Goal: Information Seeking & Learning: Learn about a topic

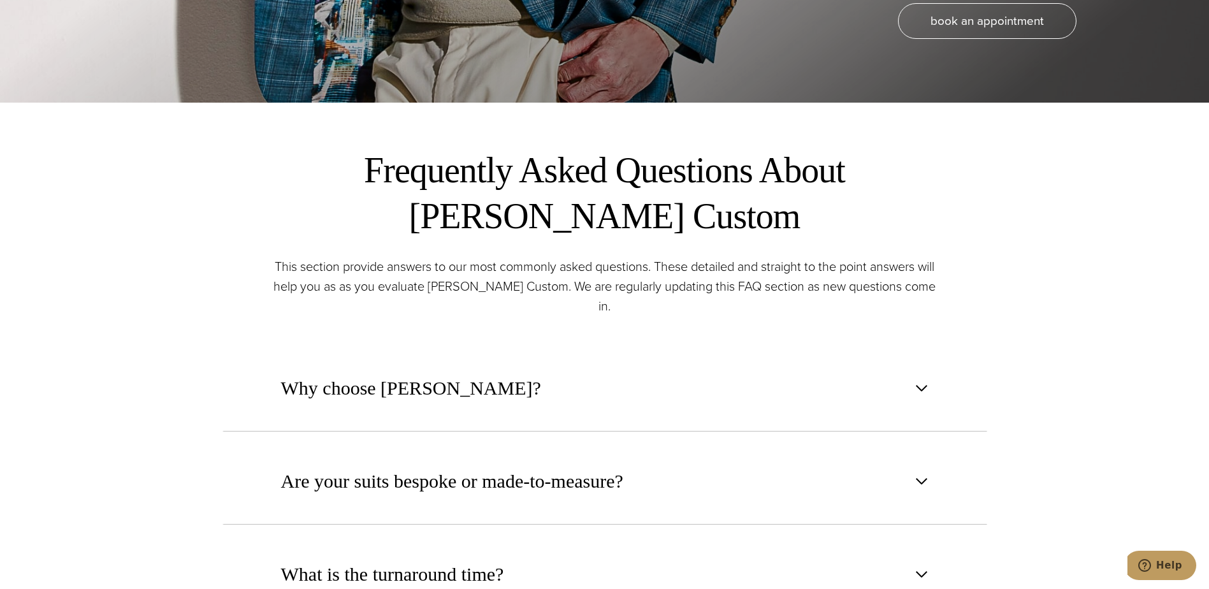
scroll to position [510, 0]
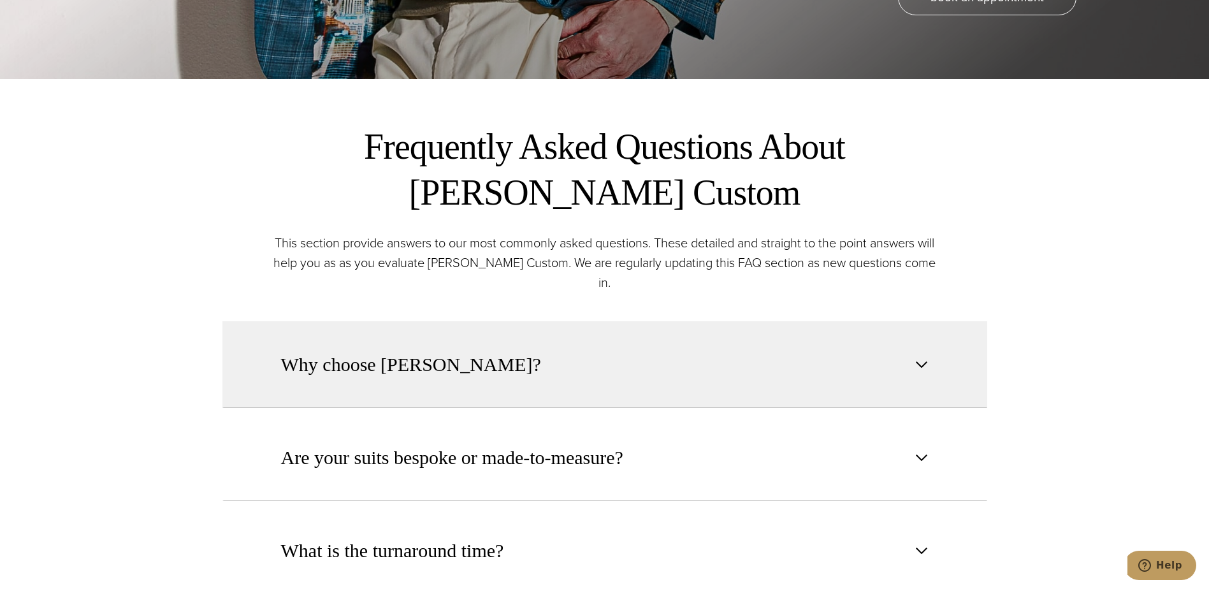
click at [456, 357] on span "Why choose Alan David?" at bounding box center [411, 364] width 260 height 28
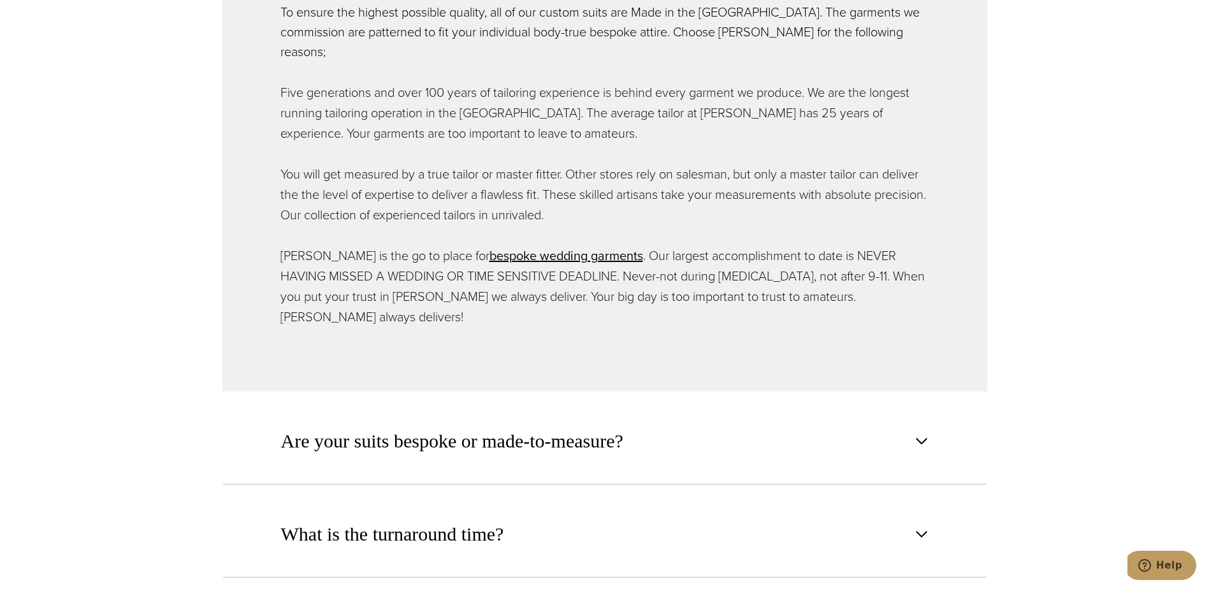
scroll to position [1020, 0]
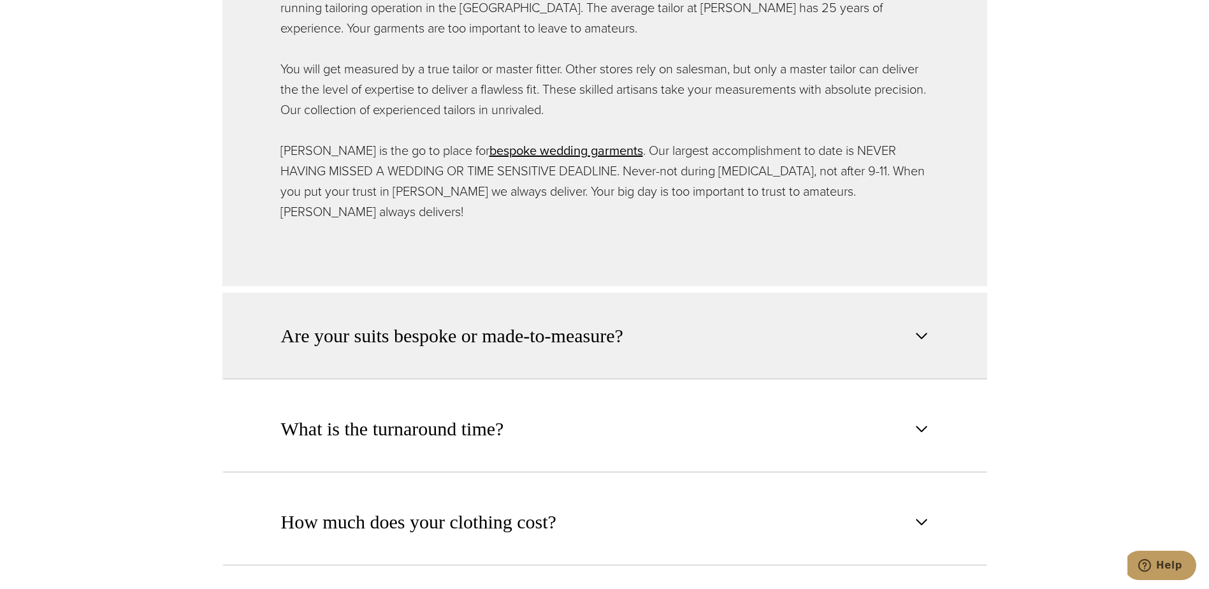
click at [572, 322] on span "Are your suits bespoke or made-to-measure?" at bounding box center [452, 336] width 342 height 28
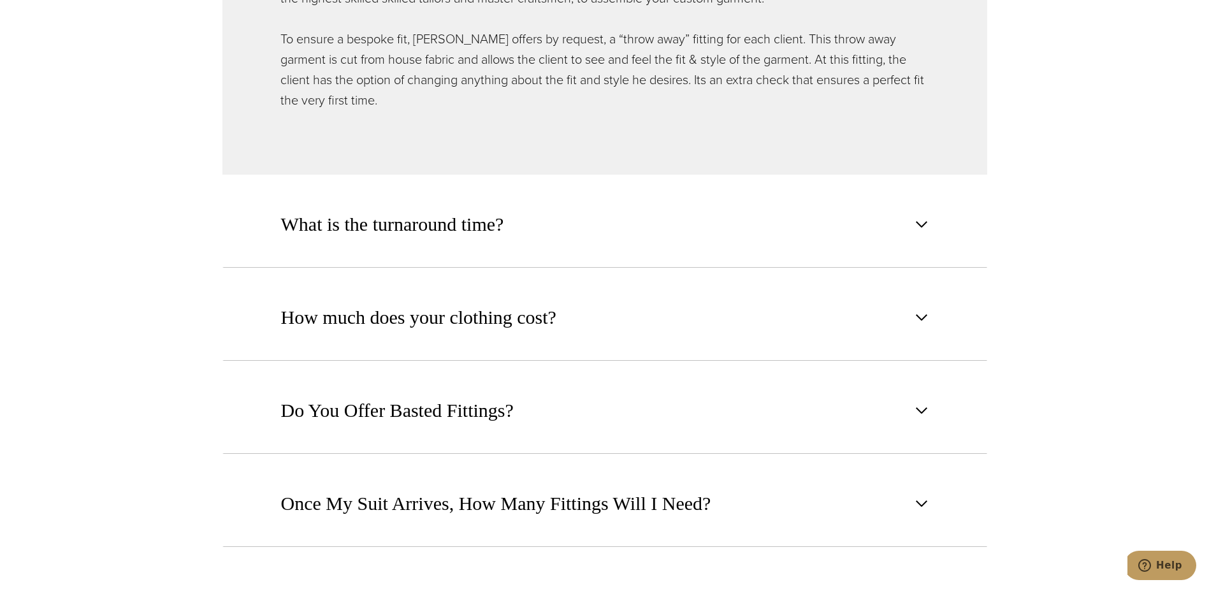
scroll to position [1147, 0]
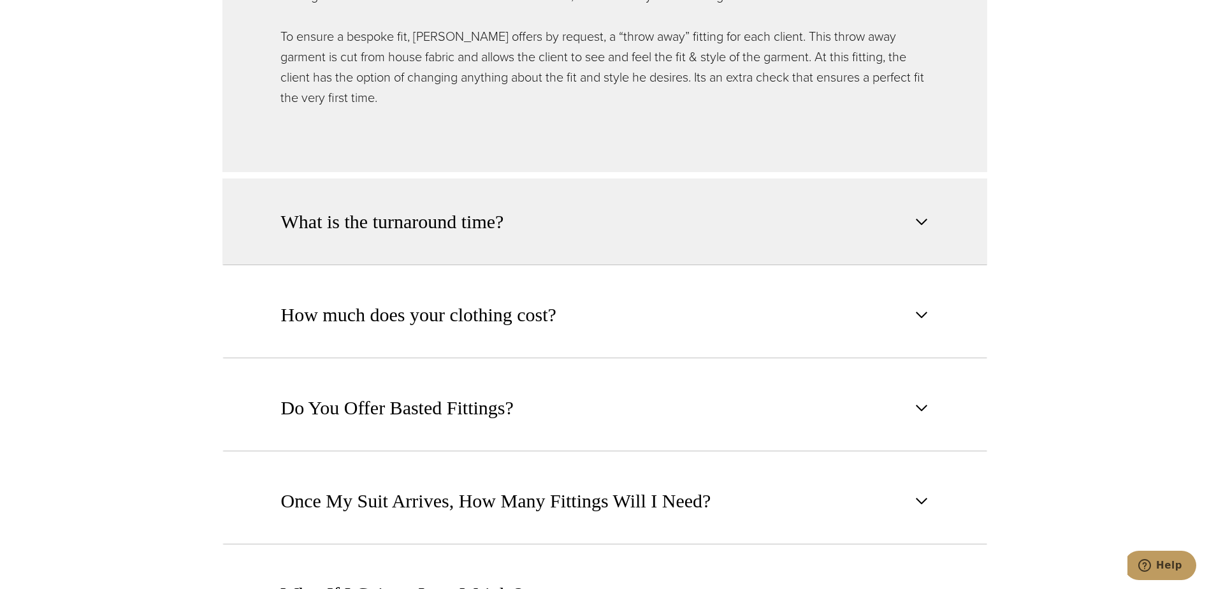
click at [440, 208] on span "What is the turnaround time?" at bounding box center [392, 222] width 223 height 28
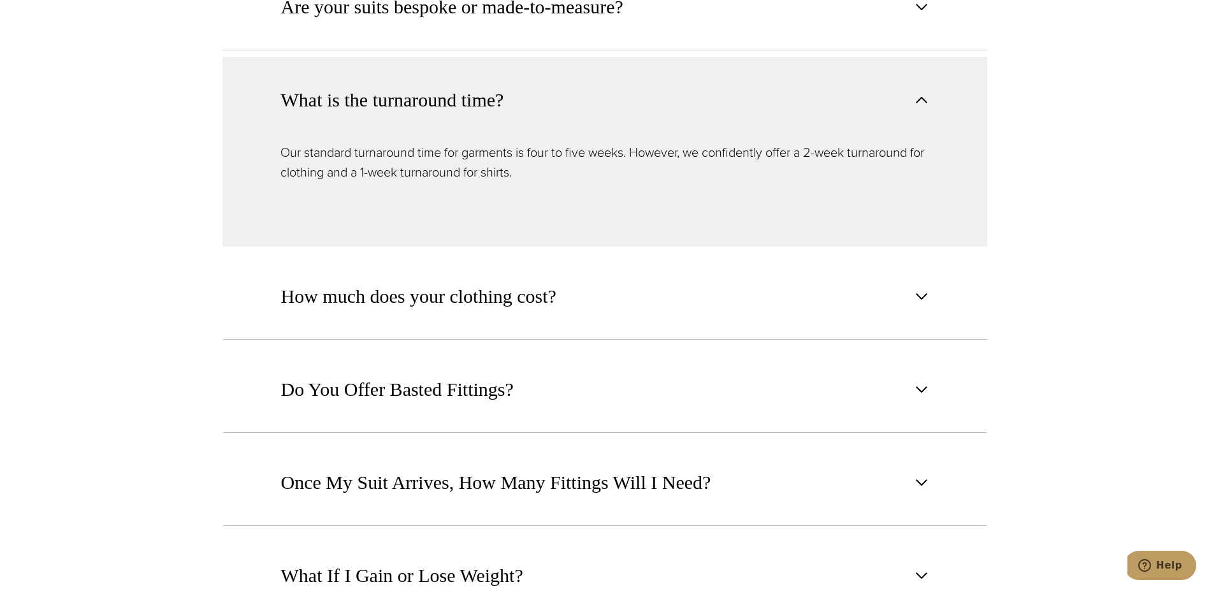
scroll to position [956, 0]
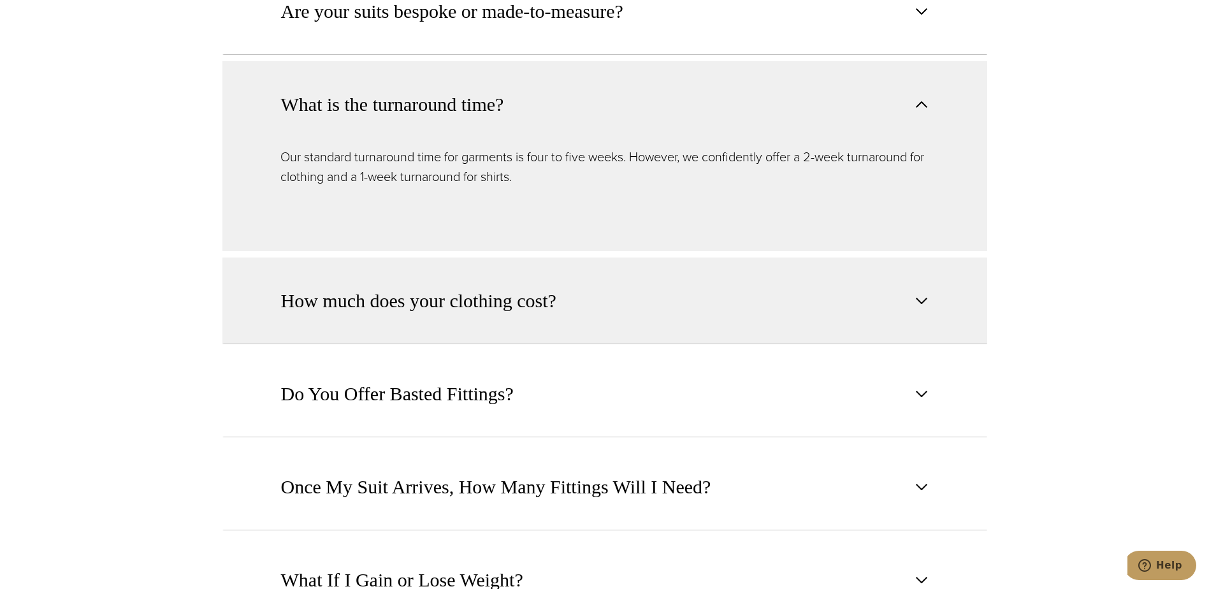
click at [433, 287] on span "How much does your clothing cost?" at bounding box center [418, 301] width 275 height 28
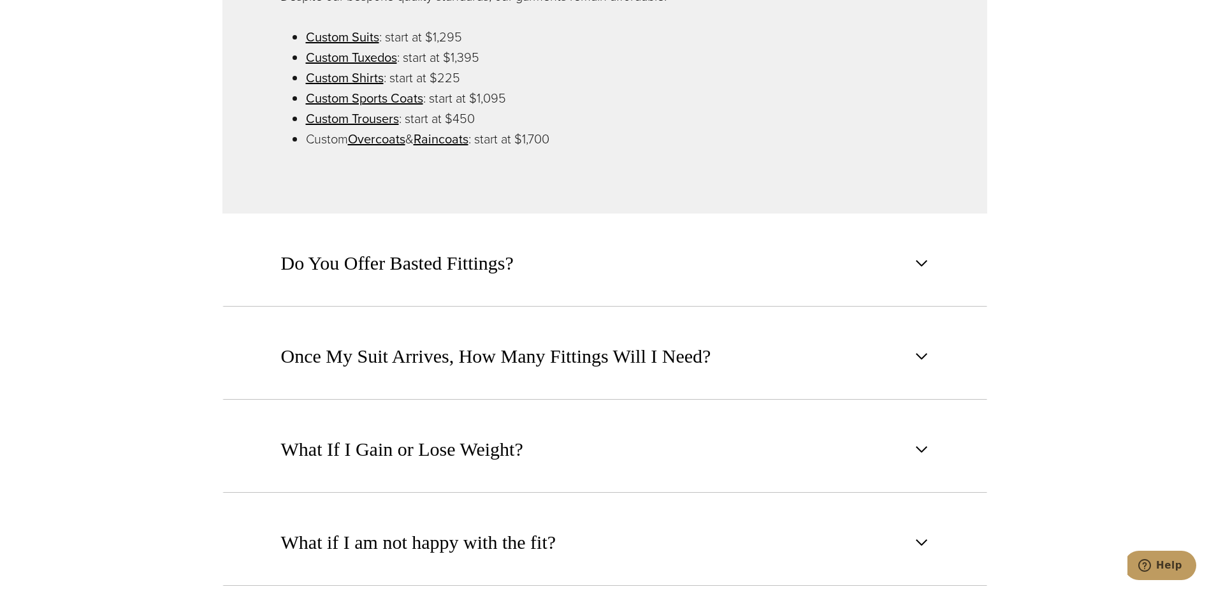
scroll to position [1211, 0]
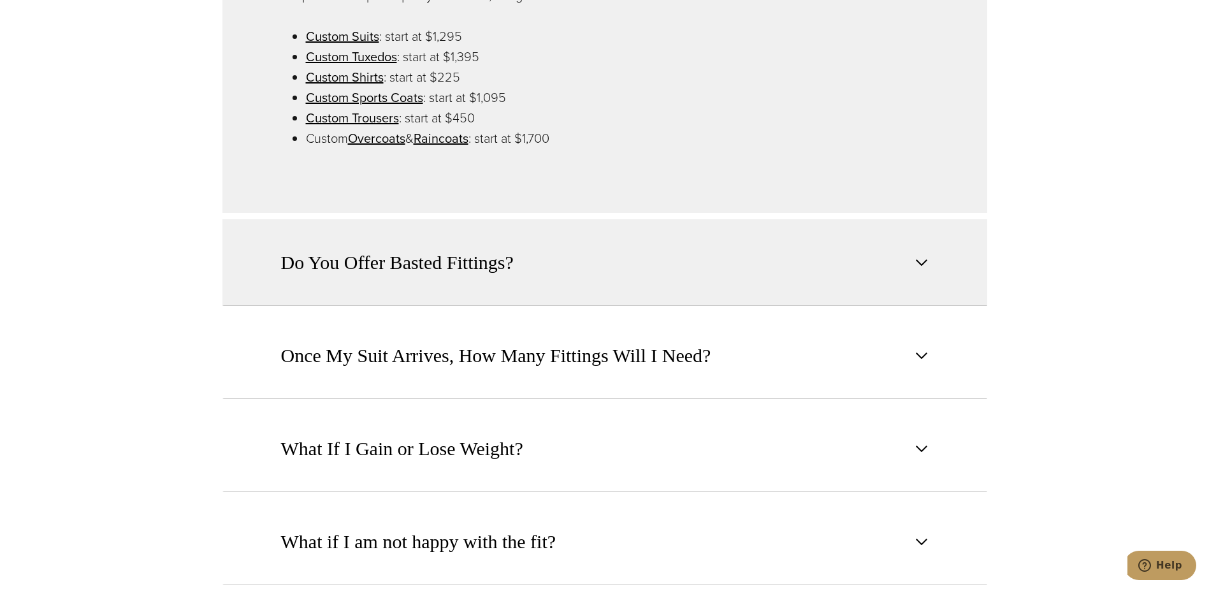
click at [468, 255] on span "Do You Offer Basted Fittings?" at bounding box center [397, 263] width 233 height 28
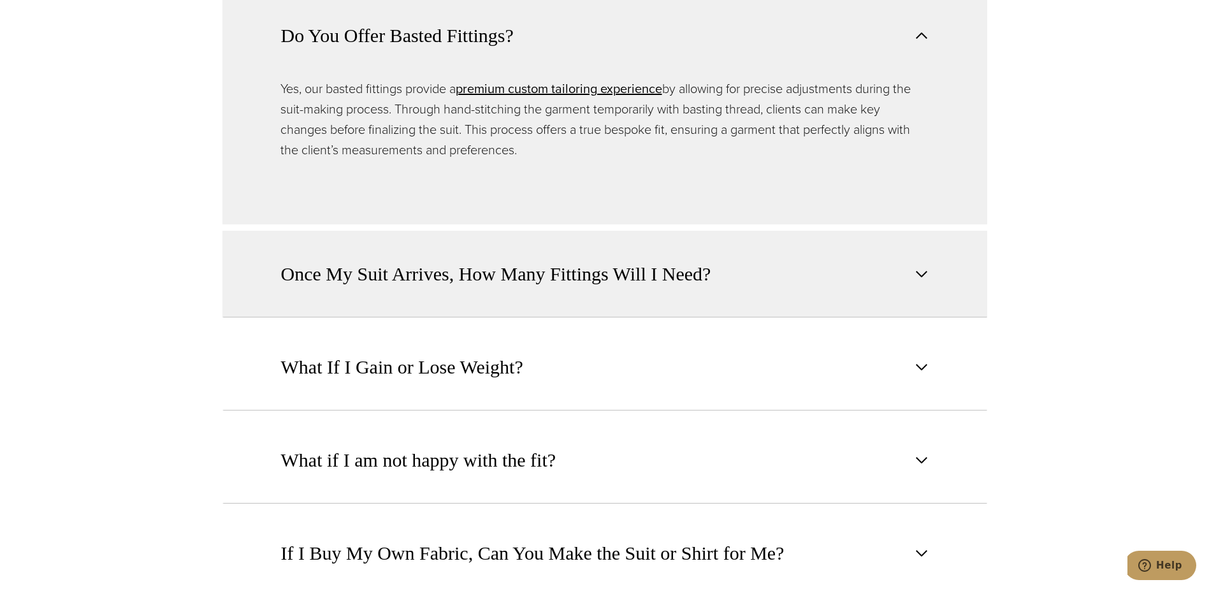
click at [619, 260] on span "Once My Suit Arrives, How Many Fittings Will I Need?" at bounding box center [496, 274] width 430 height 28
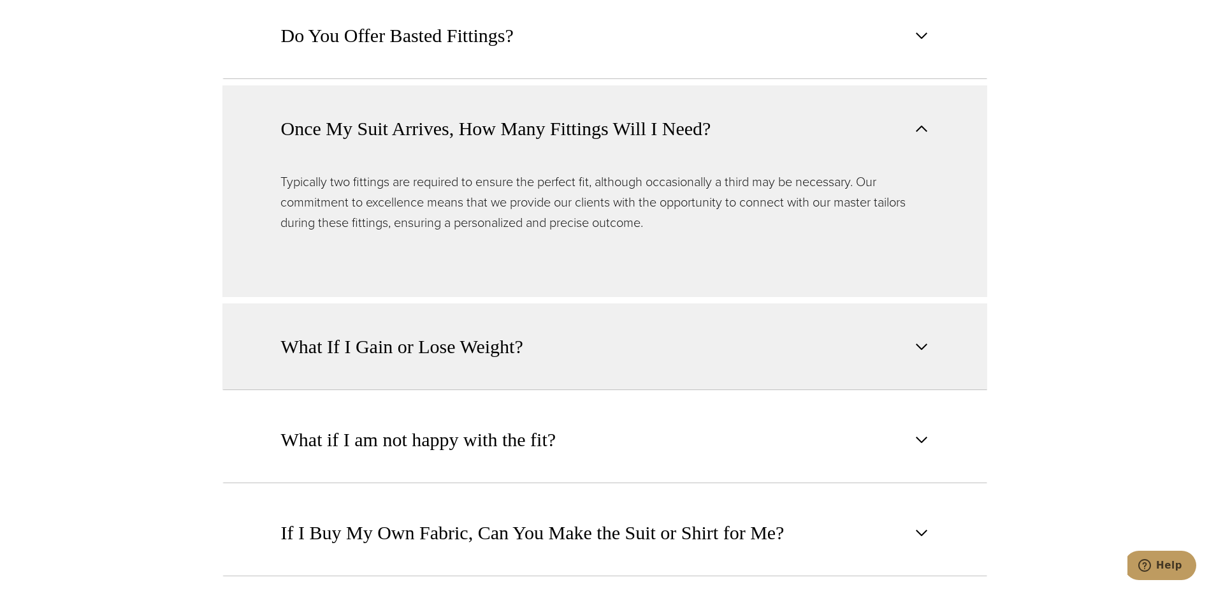
click at [536, 340] on button "What If I Gain or Lose Weight?" at bounding box center [604, 346] width 765 height 87
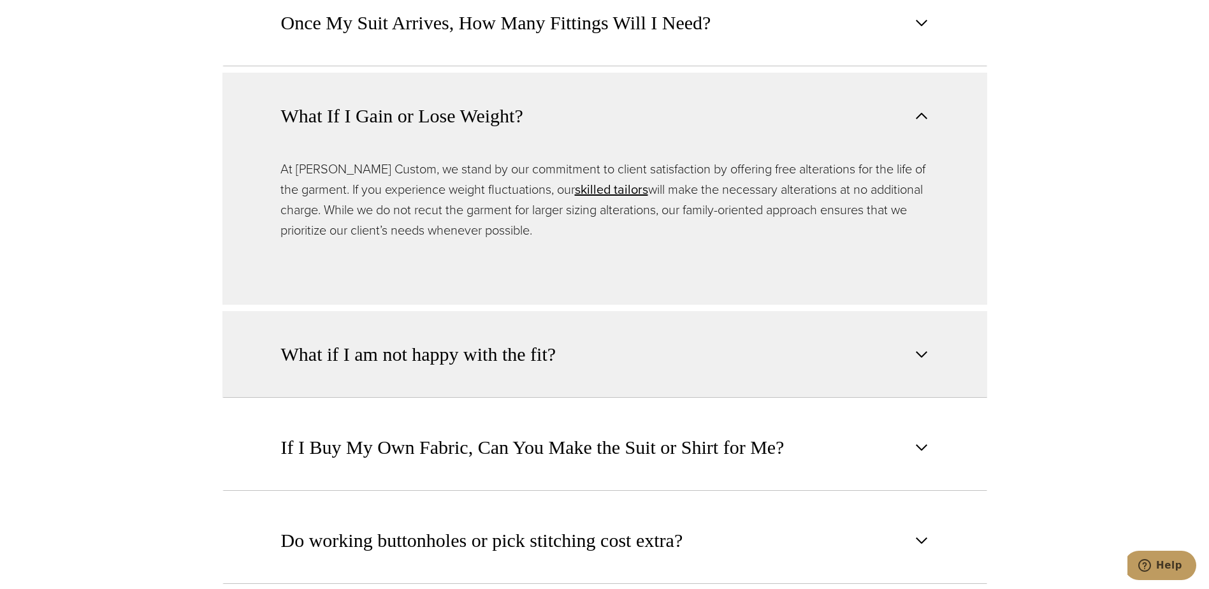
scroll to position [1338, 0]
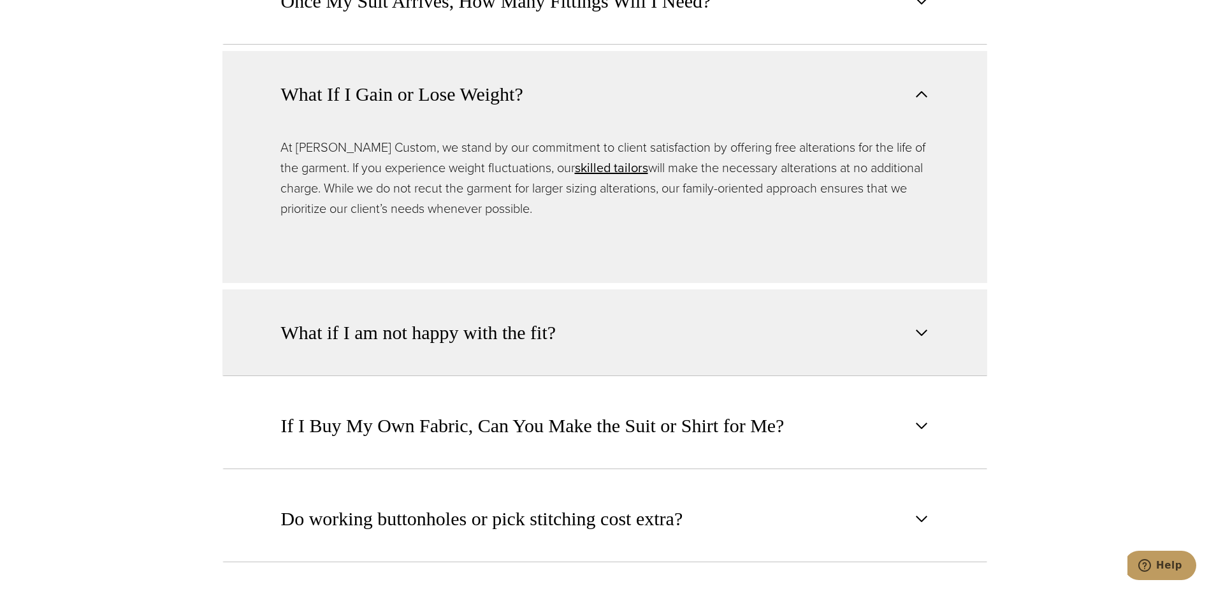
click at [535, 329] on button "What if I am not happy with the fit?" at bounding box center [604, 332] width 765 height 87
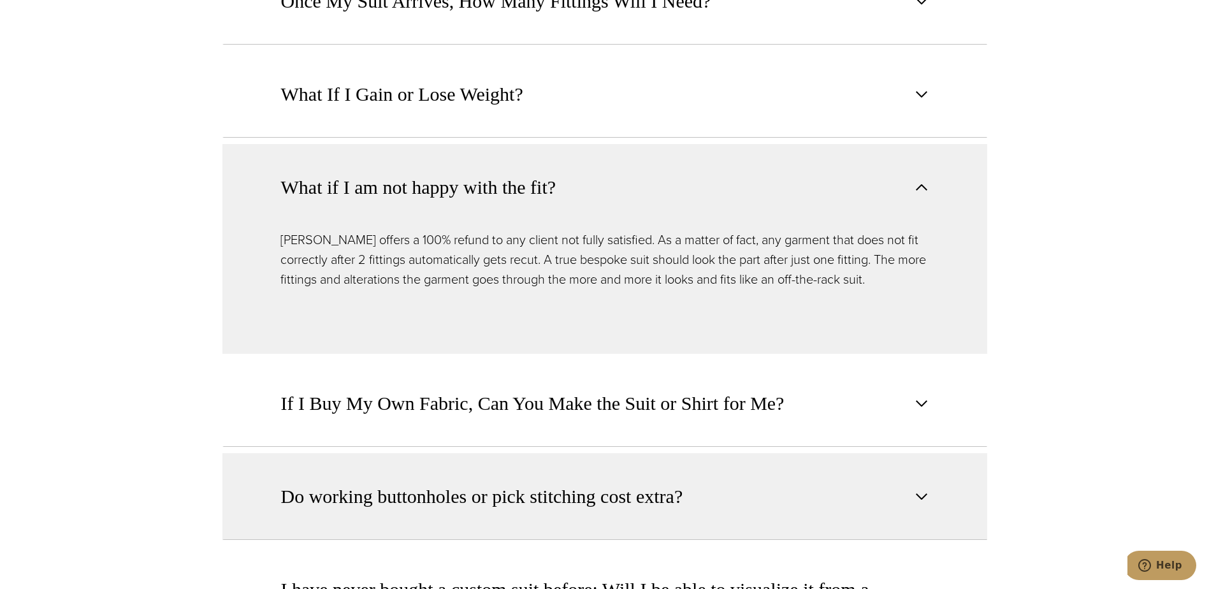
scroll to position [1402, 0]
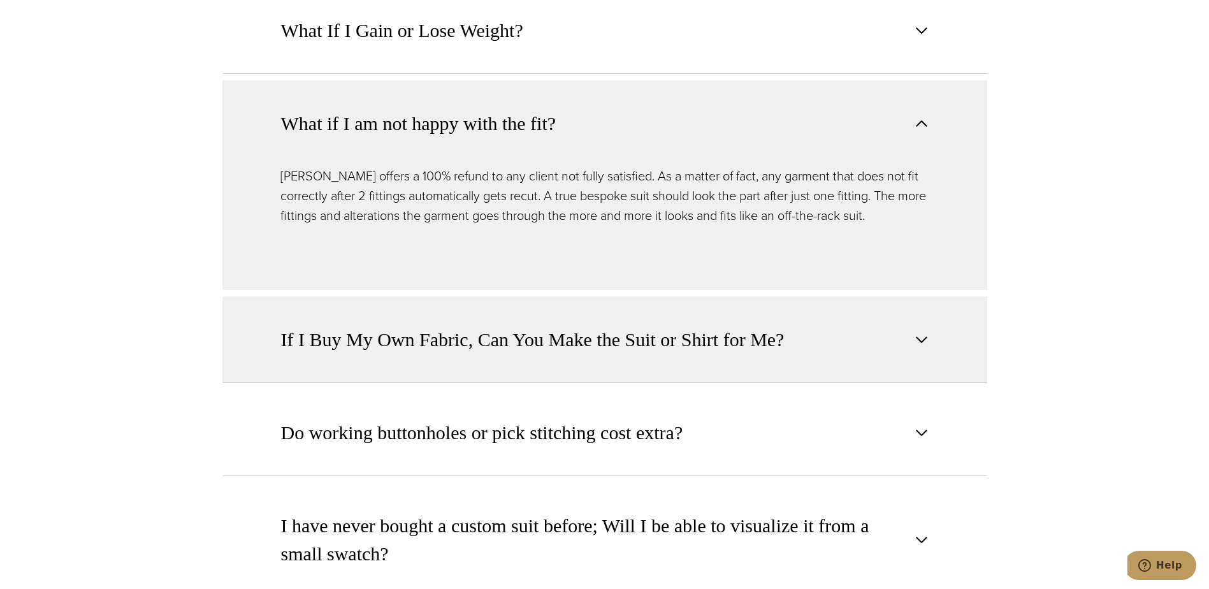
click at [494, 328] on span "If I Buy My Own Fabric, Can You Make the Suit or Shirt for Me?" at bounding box center [532, 340] width 503 height 28
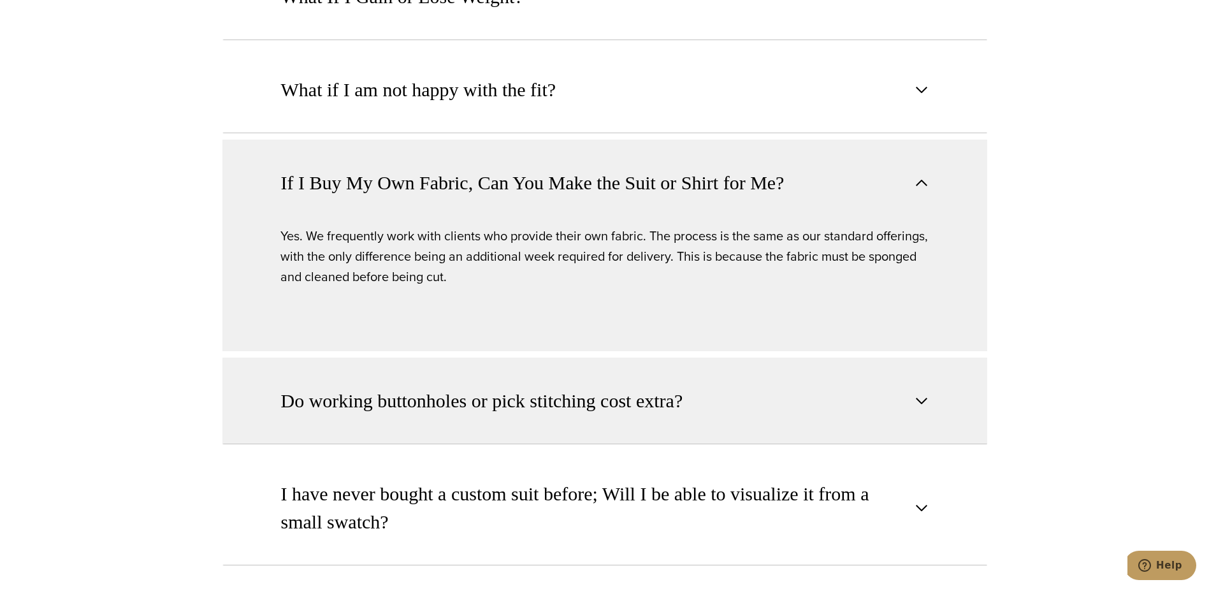
scroll to position [1466, 0]
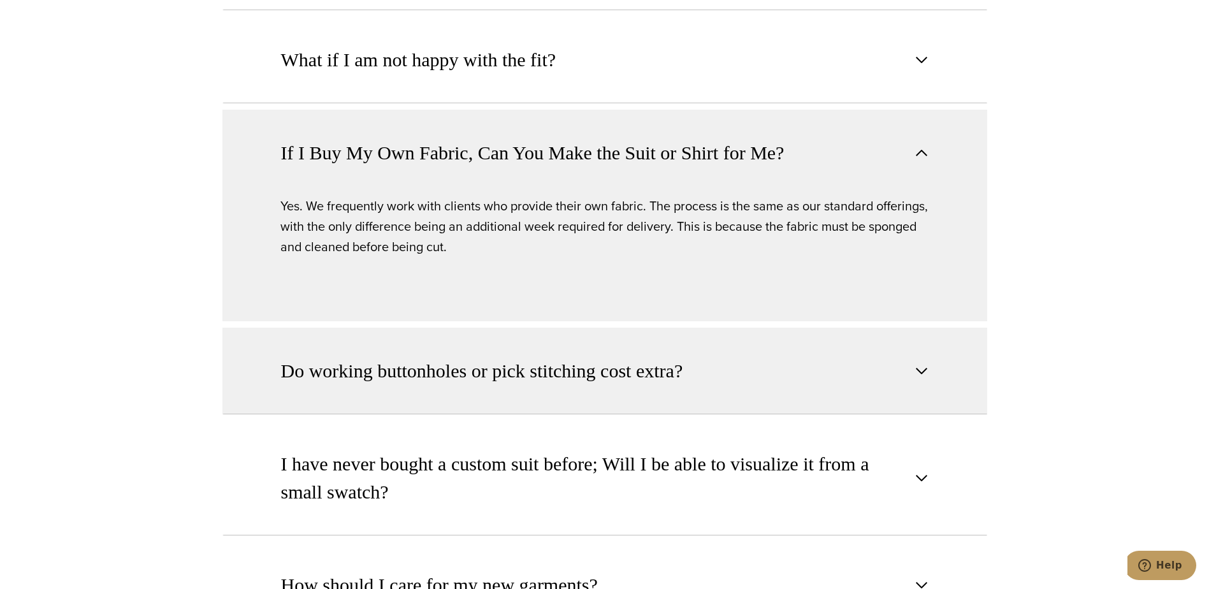
click at [491, 368] on button "Do working buttonholes or pick stitching cost extra?" at bounding box center [604, 371] width 765 height 87
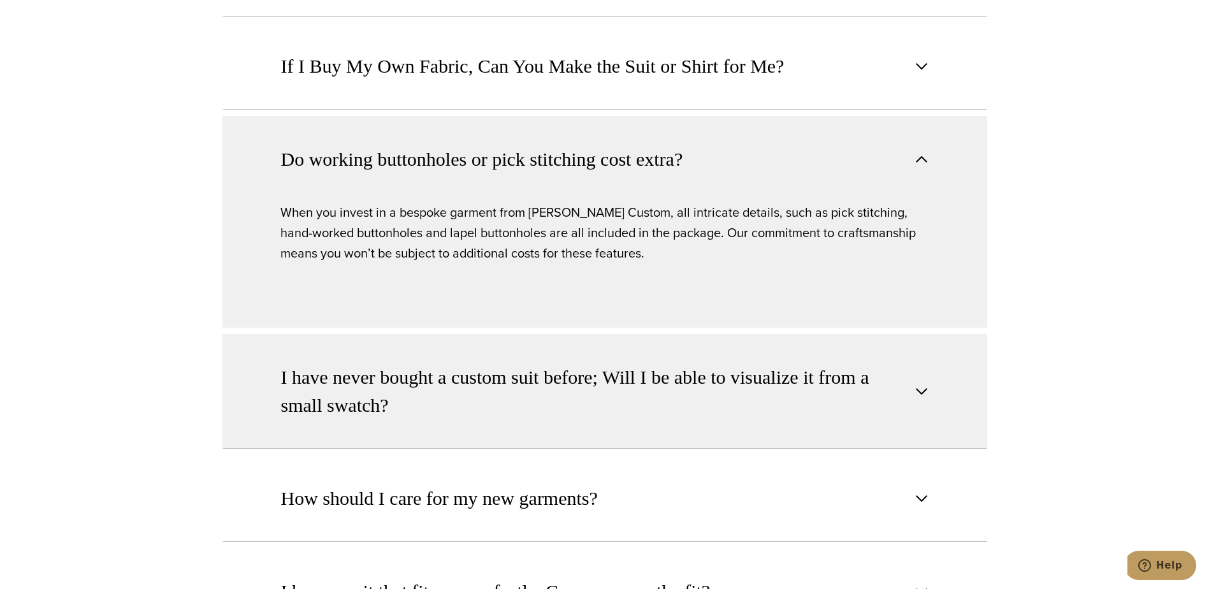
scroll to position [1593, 0]
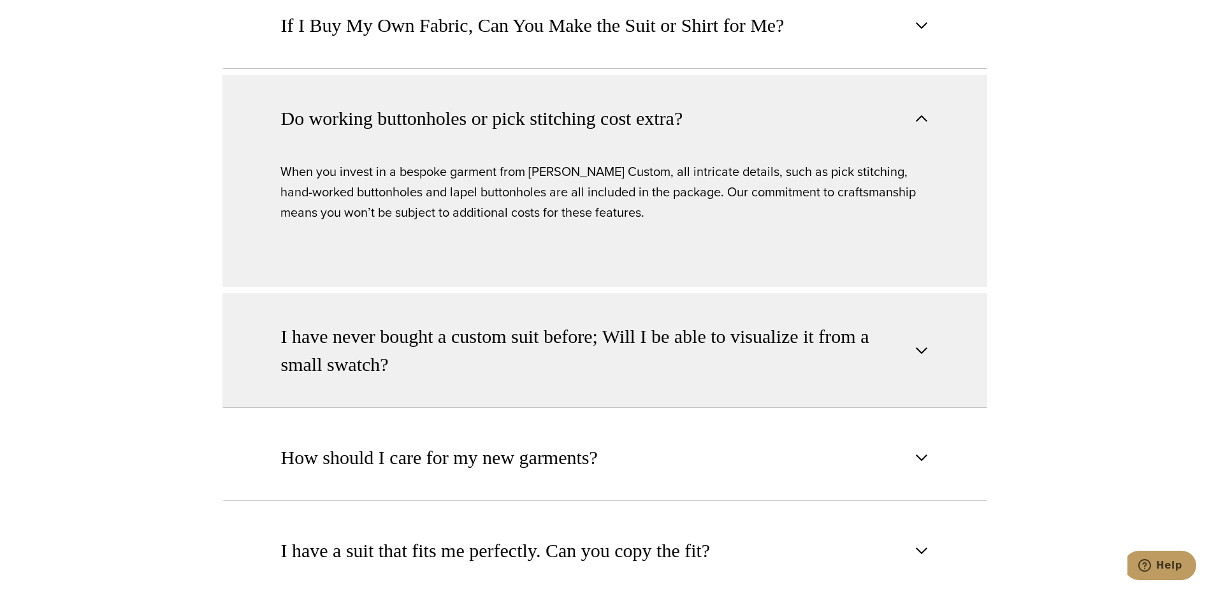
click at [492, 330] on span "I have never bought a custom suit before; Will I be able to visualize it from a…" at bounding box center [594, 350] width 626 height 56
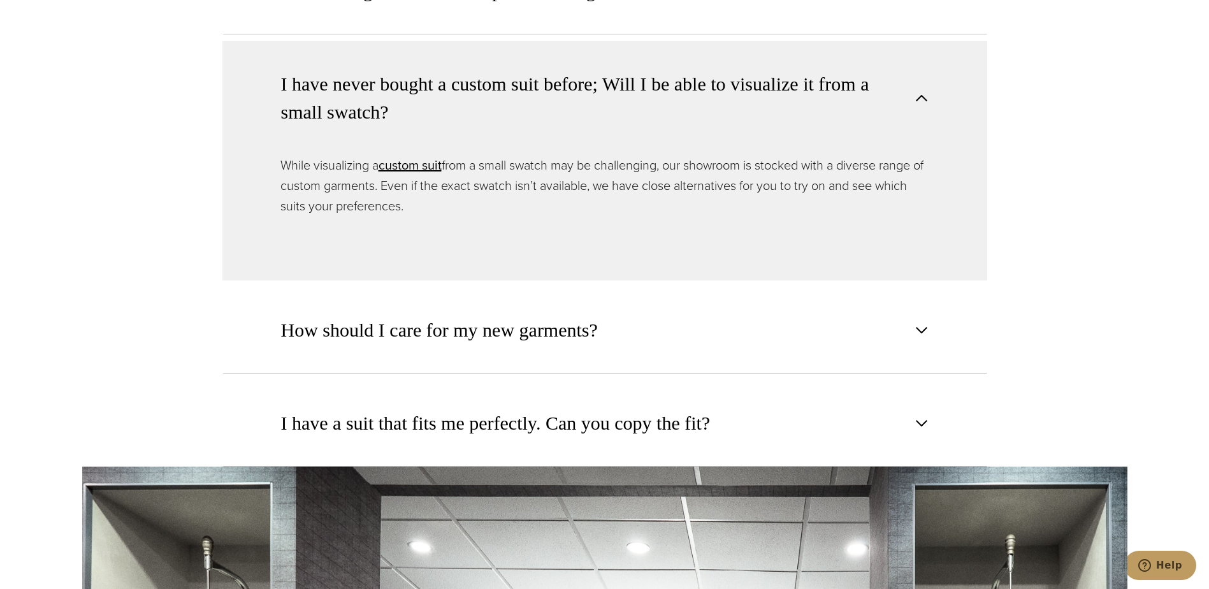
scroll to position [1784, 0]
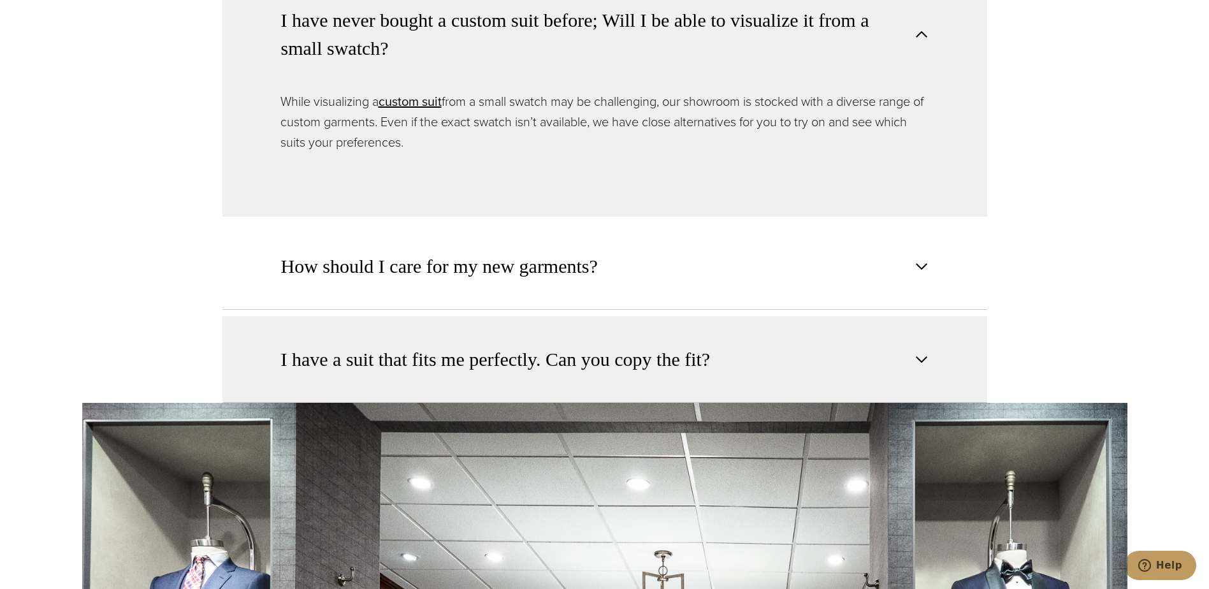
click at [502, 345] on span "I have a suit that fits me perfectly. Can you copy the fit?" at bounding box center [495, 359] width 429 height 28
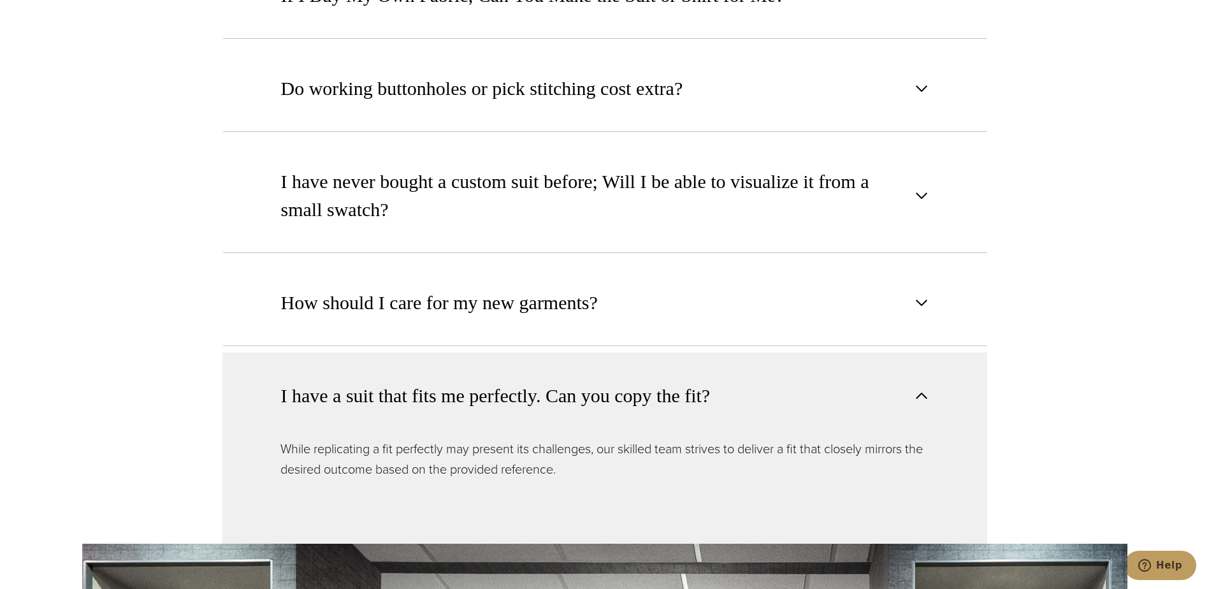
scroll to position [1593, 0]
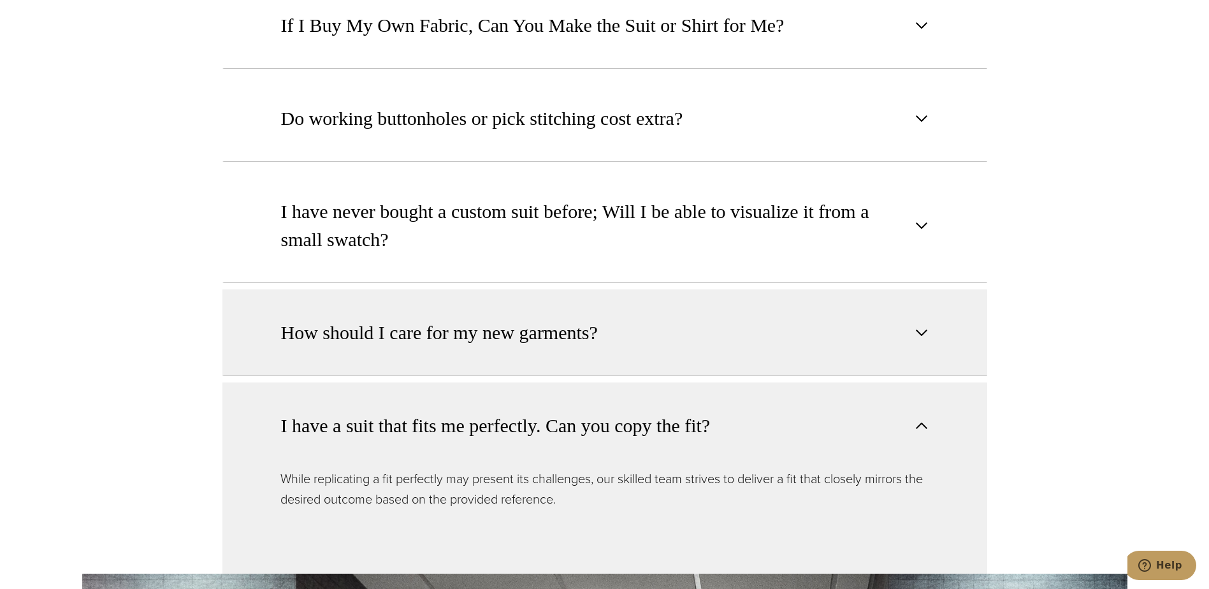
click at [516, 324] on span "How should I care for my new garments?" at bounding box center [439, 333] width 317 height 28
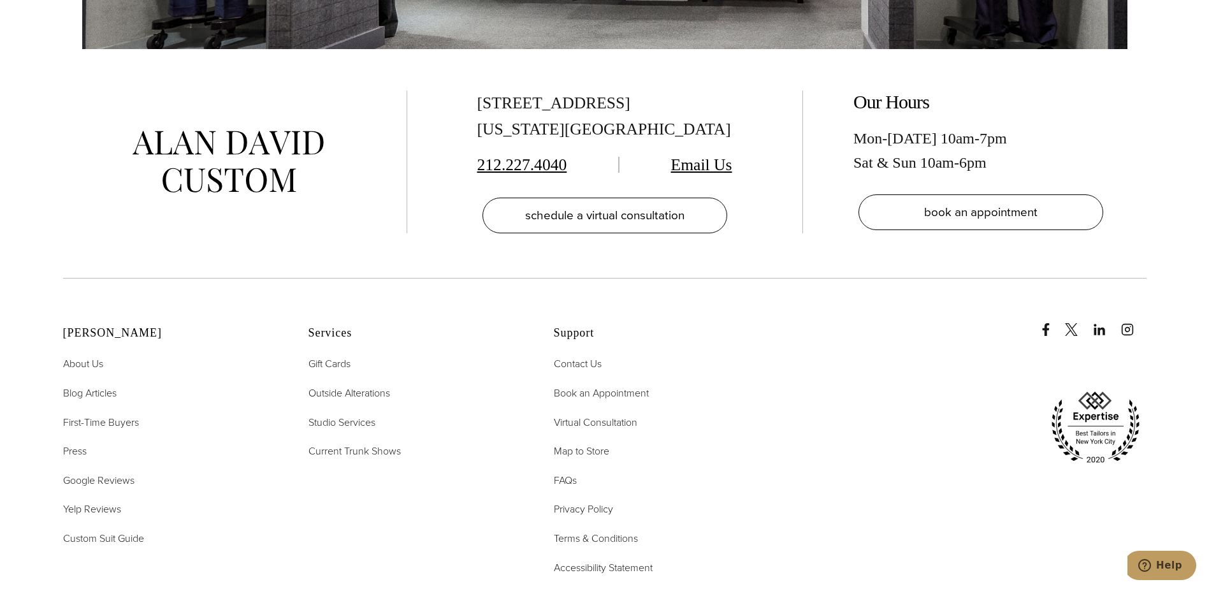
scroll to position [2740, 0]
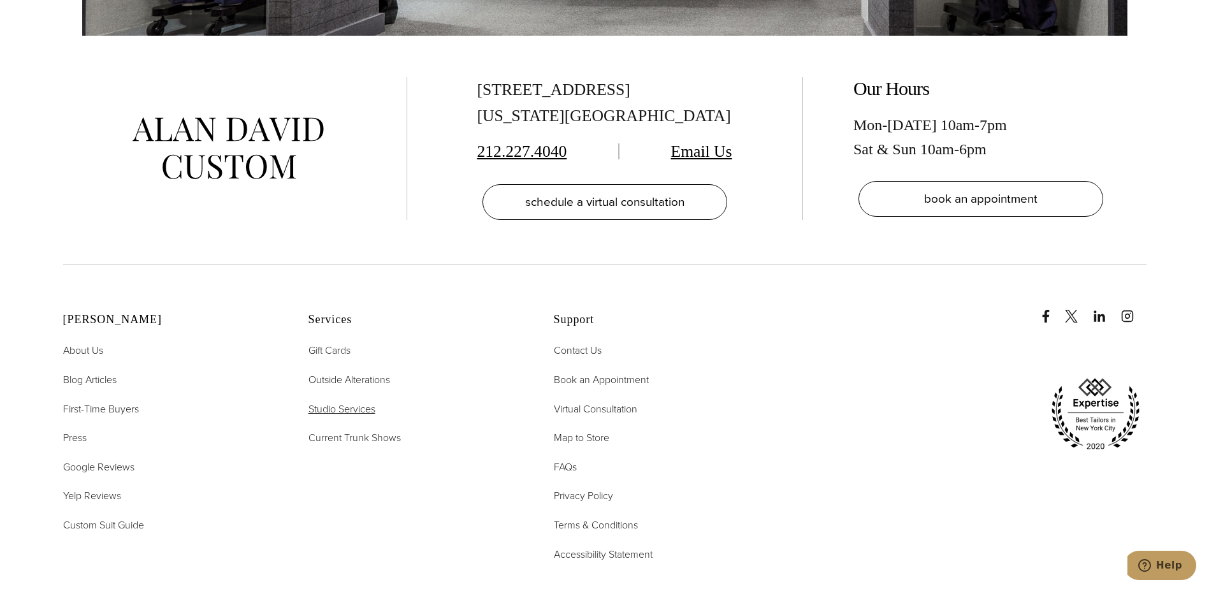
click at [357, 401] on span "Studio Services" at bounding box center [341, 408] width 67 height 15
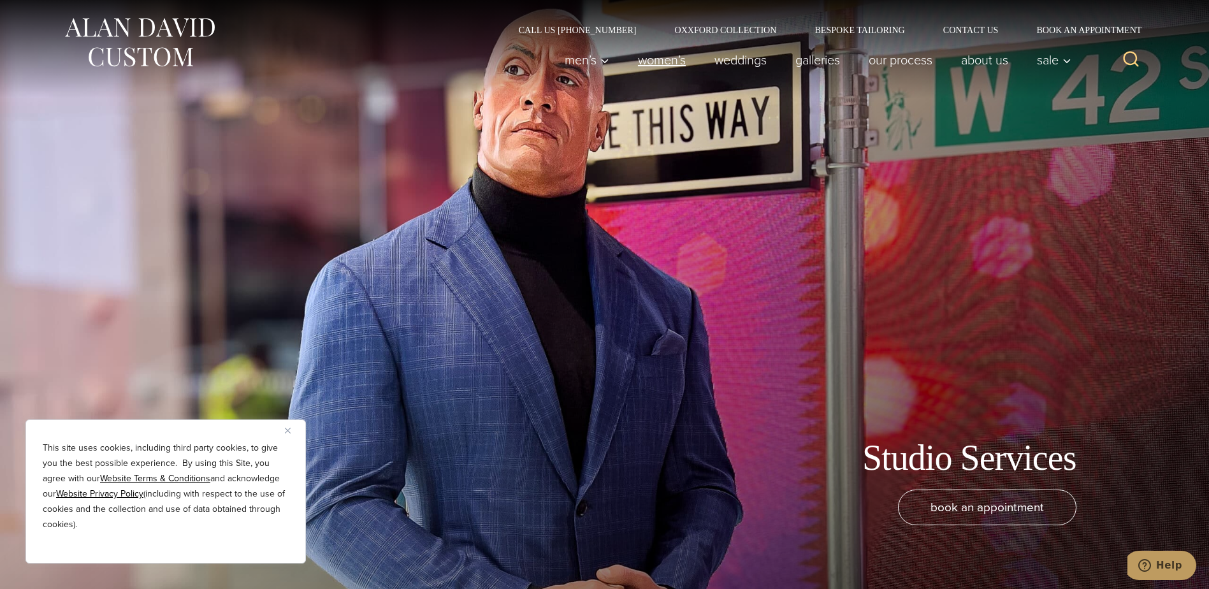
click at [653, 59] on link "Women’s" at bounding box center [661, 59] width 76 height 25
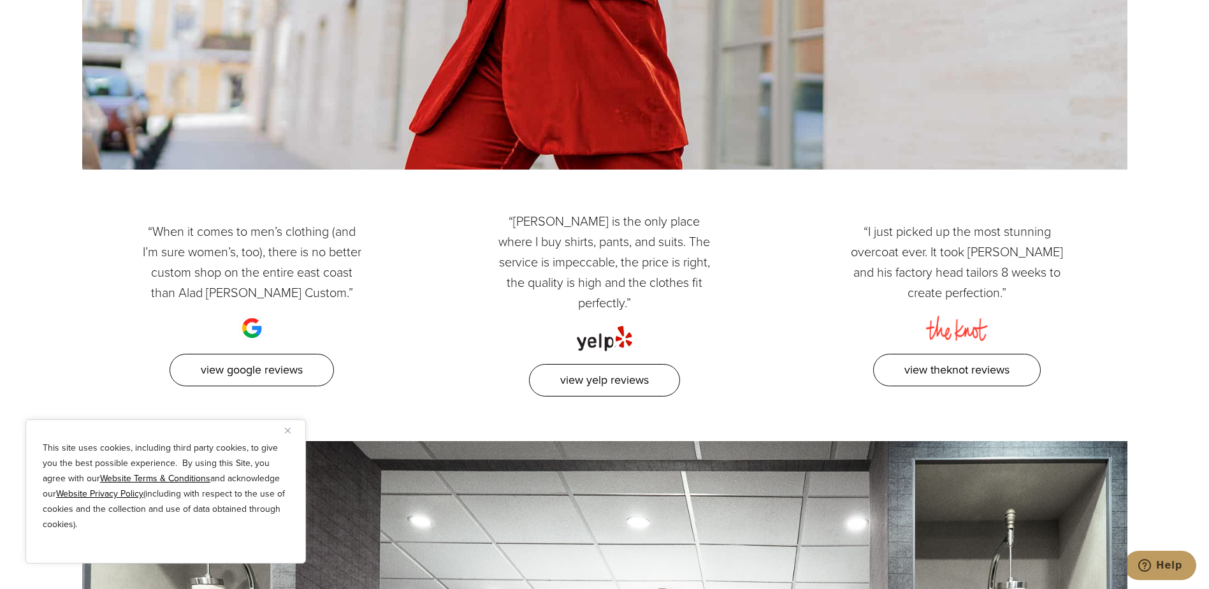
scroll to position [7137, 0]
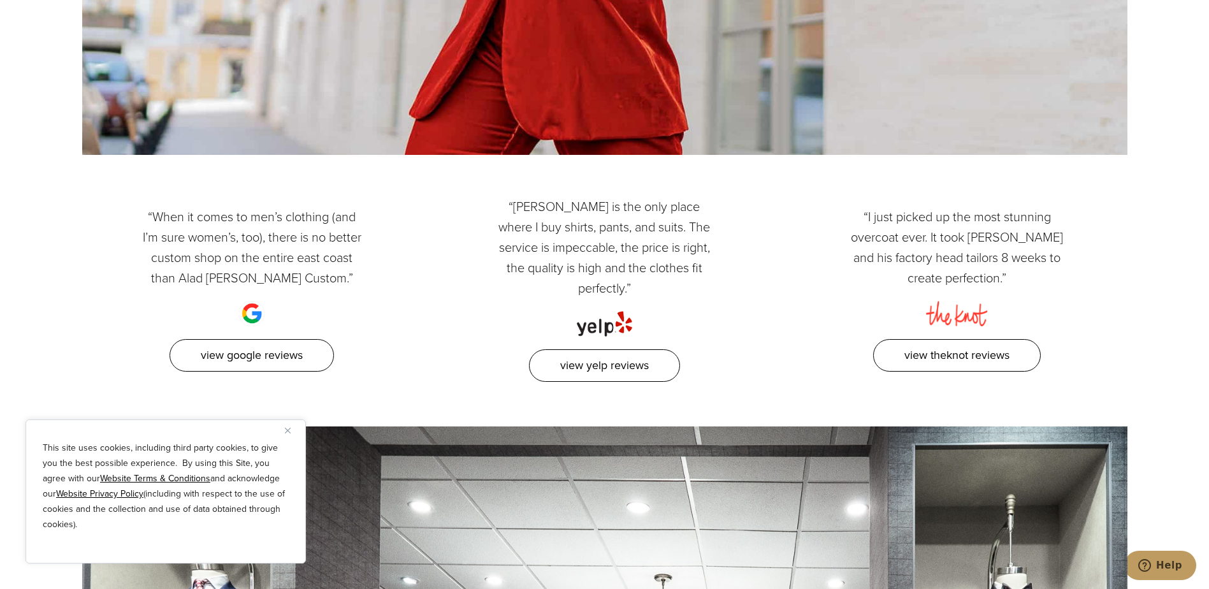
drag, startPoint x: 670, startPoint y: 484, endPoint x: 544, endPoint y: 503, distance: 128.2
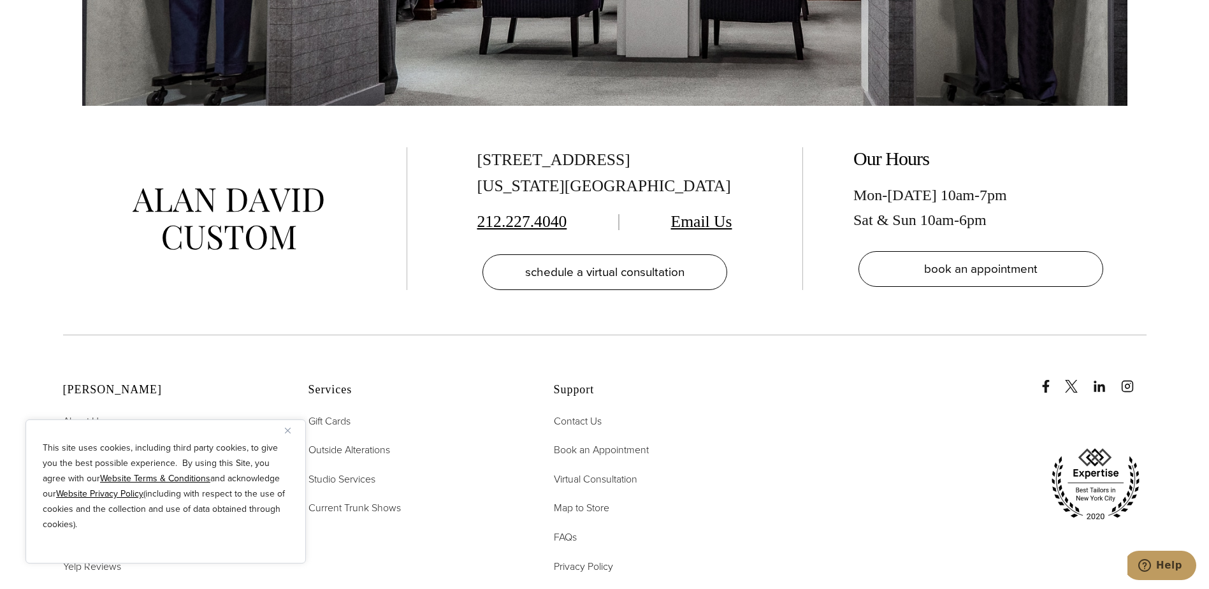
scroll to position [8156, 0]
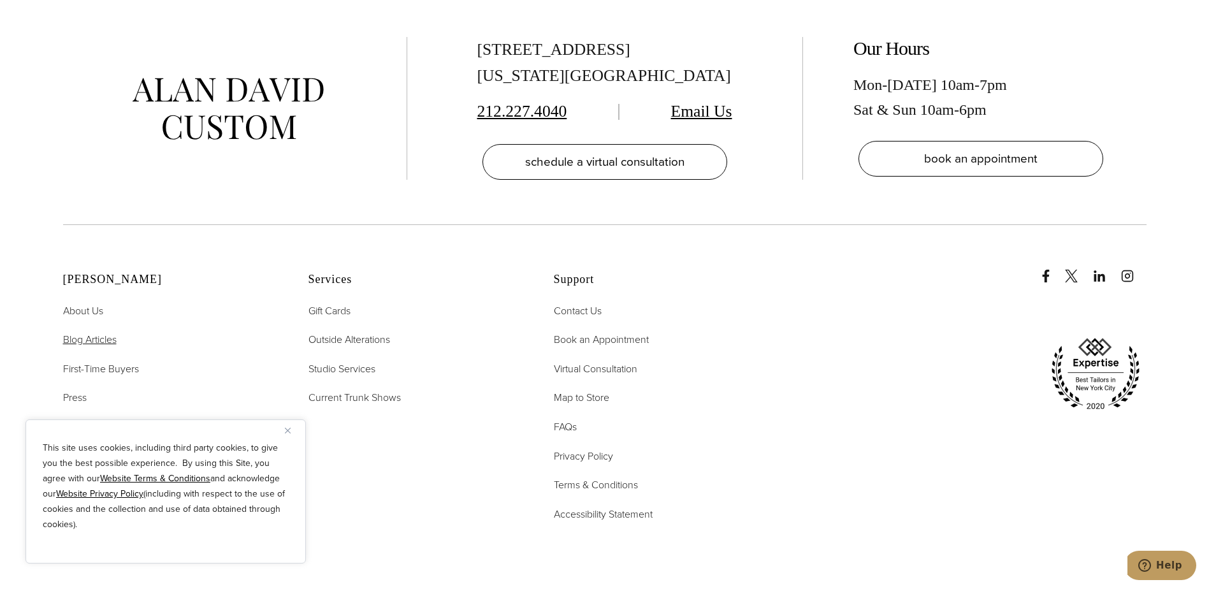
click at [110, 332] on span "Blog Articles" at bounding box center [90, 339] width 54 height 15
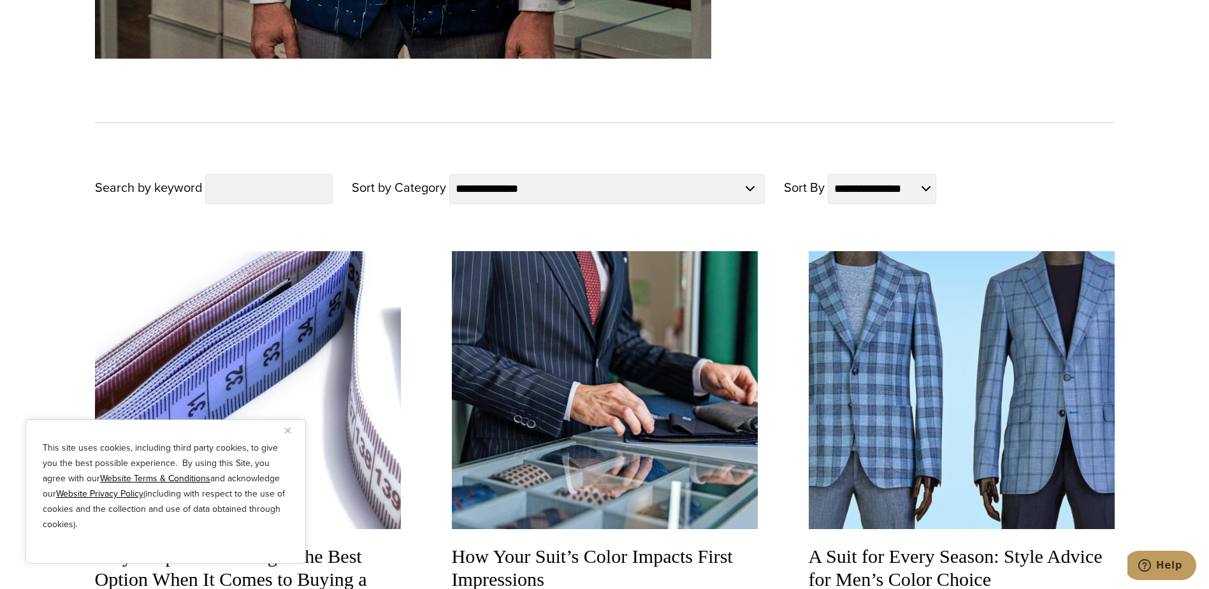
scroll to position [1147, 0]
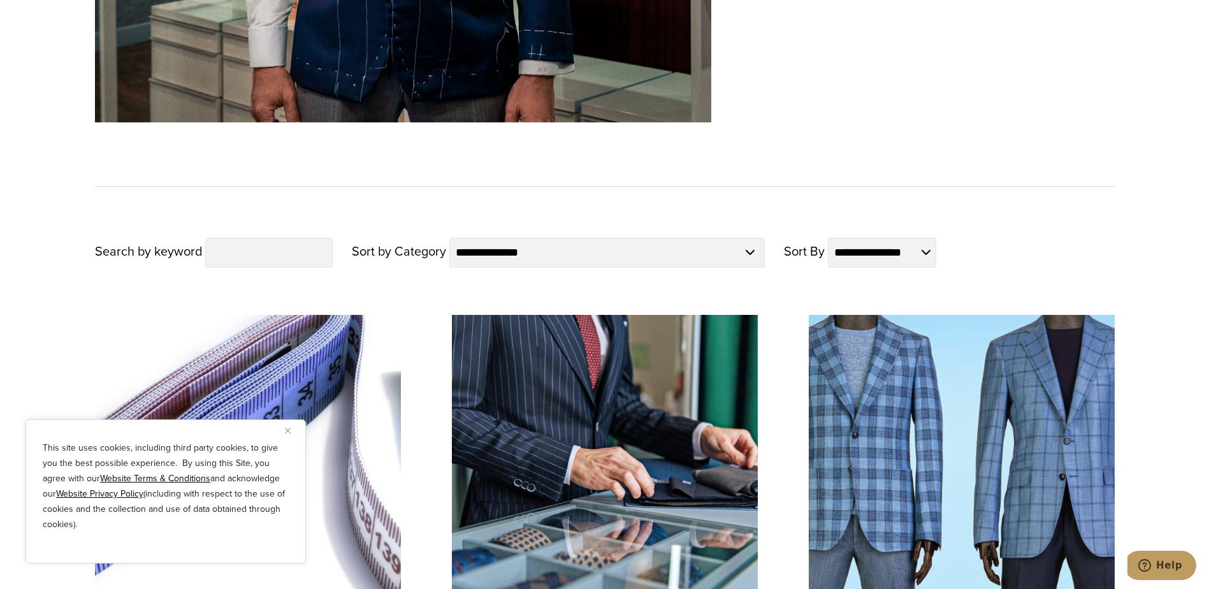
click at [904, 230] on div "**********" at bounding box center [605, 233] width 1020 height 94
click at [904, 239] on select "**********" at bounding box center [882, 253] width 108 height 30
select select "*********"
click at [851, 238] on select "**********" at bounding box center [882, 253] width 108 height 30
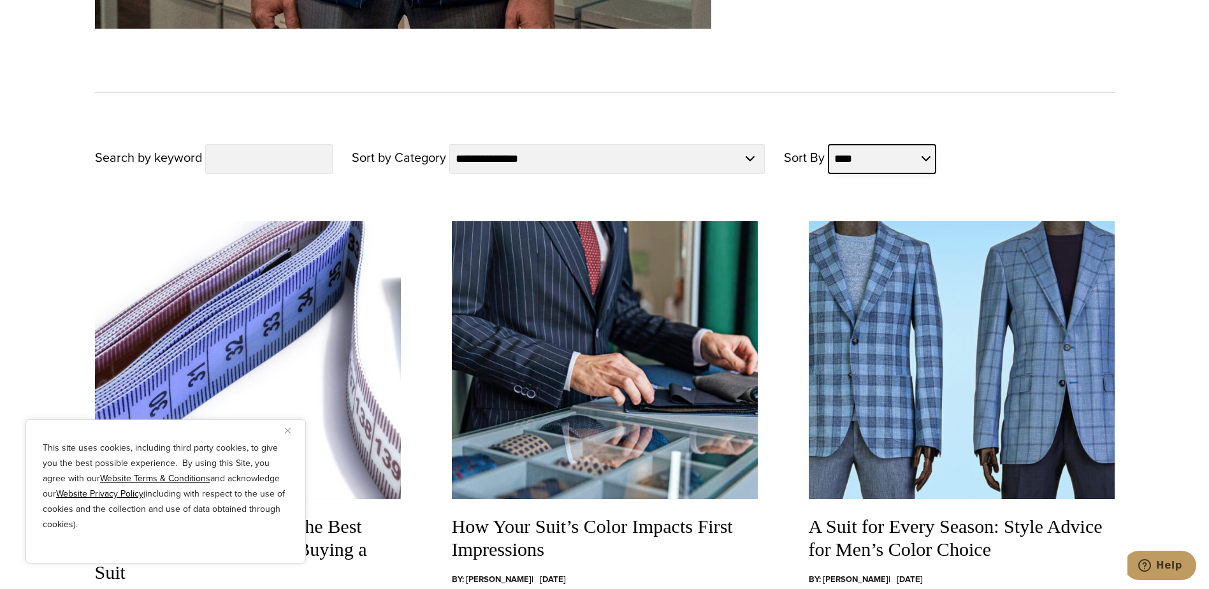
scroll to position [1338, 0]
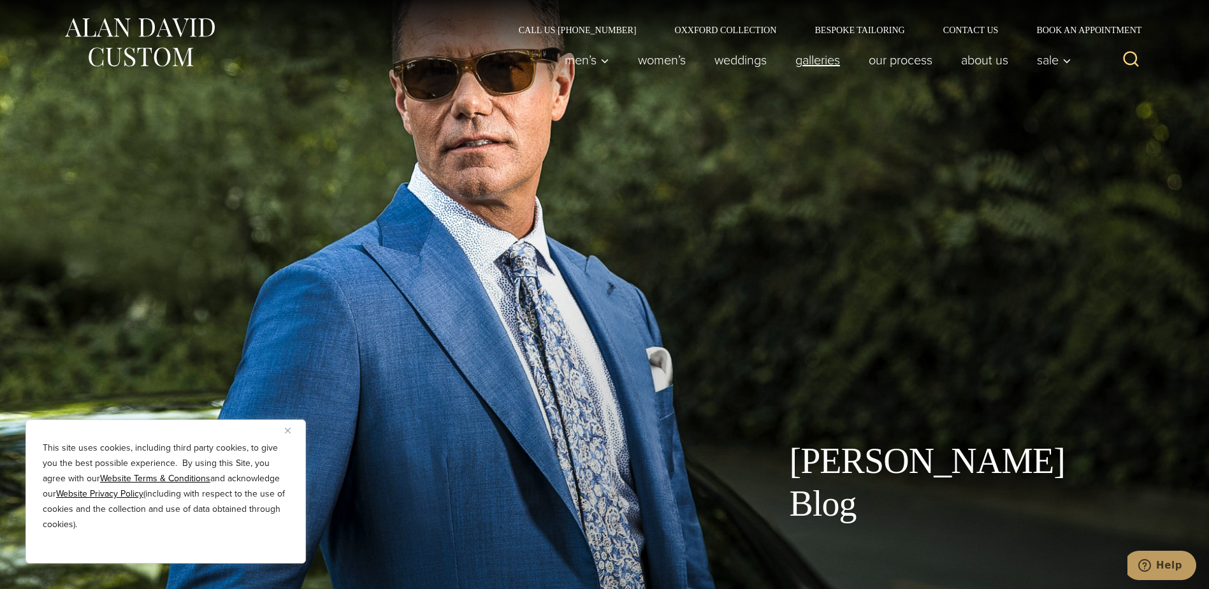
click at [811, 59] on link "Galleries" at bounding box center [817, 59] width 73 height 25
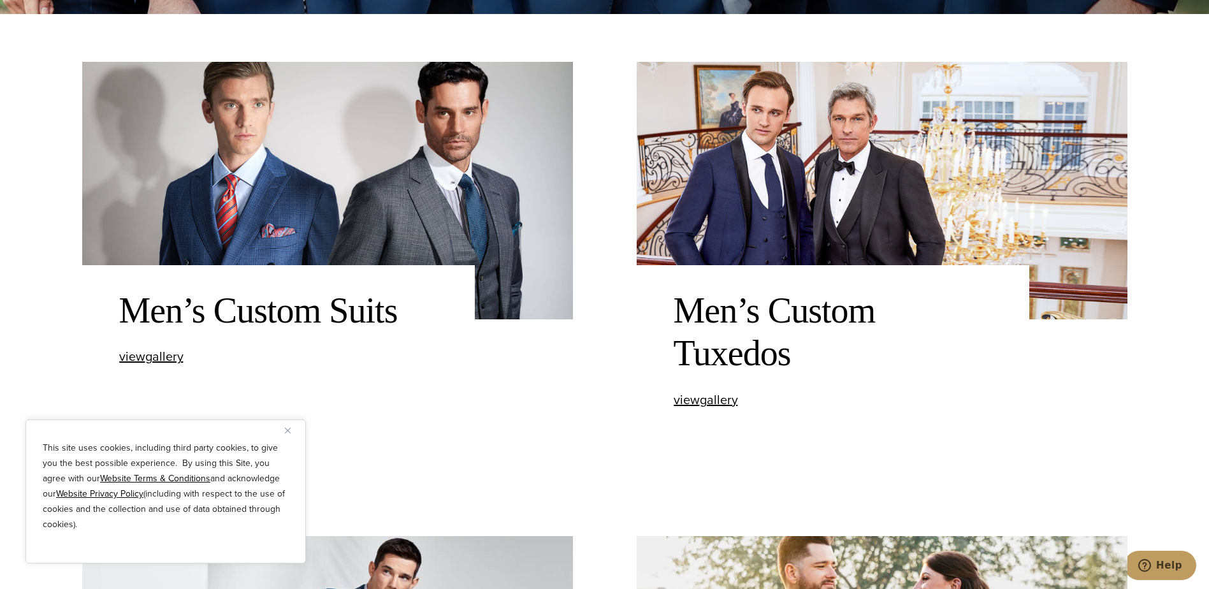
scroll to position [573, 0]
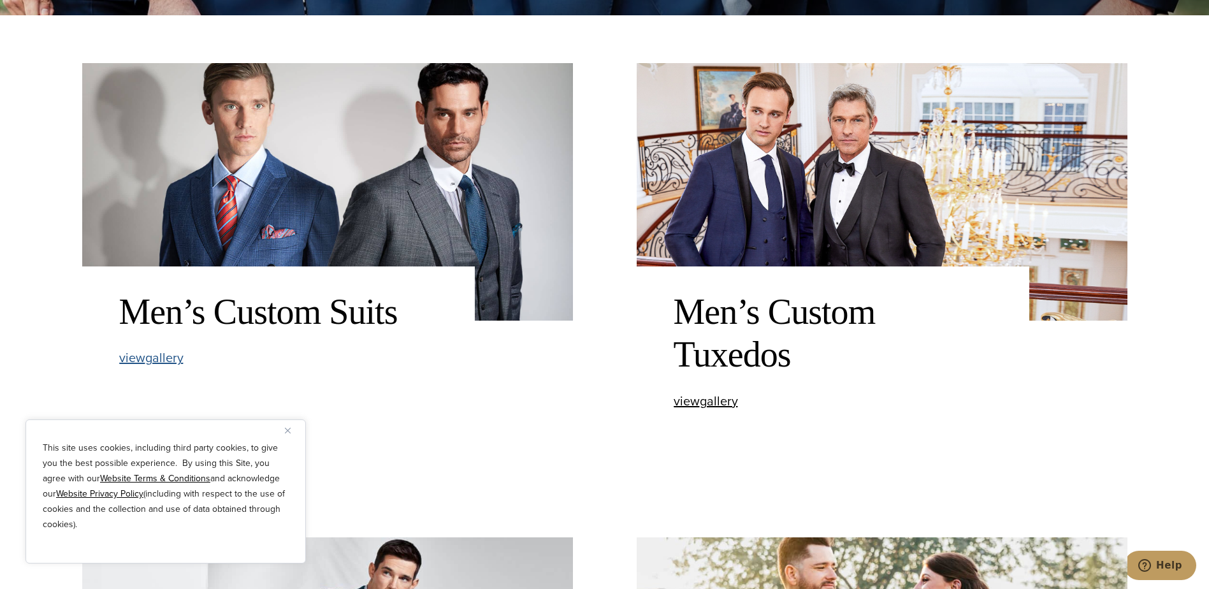
click at [129, 361] on span "view Men’s Custom Suits gallery" at bounding box center [151, 357] width 64 height 19
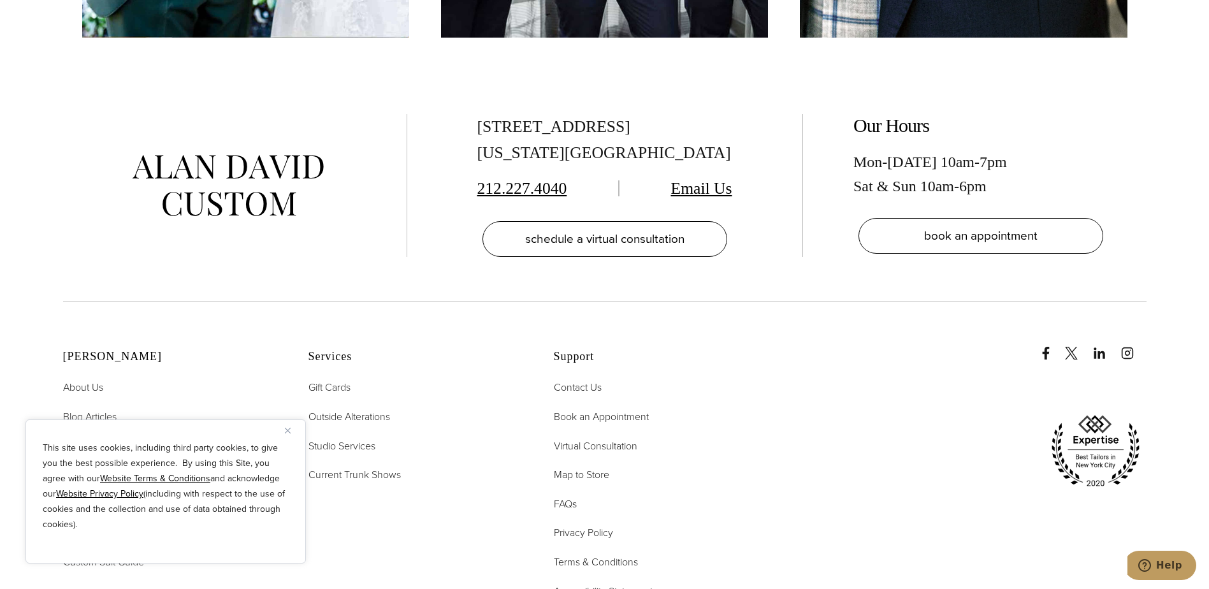
scroll to position [7073, 0]
